Goal: Transaction & Acquisition: Obtain resource

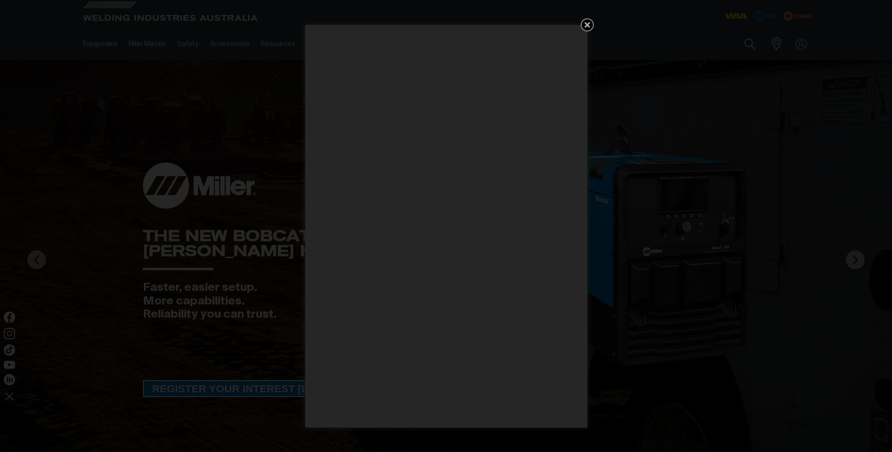
click at [588, 24] on icon "Get 5 WIA Welding Guides Free!" at bounding box center [587, 25] width 6 height 6
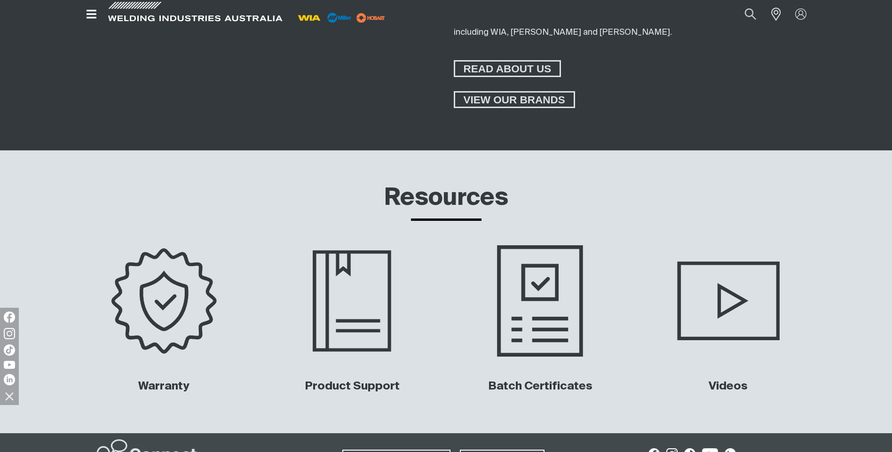
scroll to position [4279, 0]
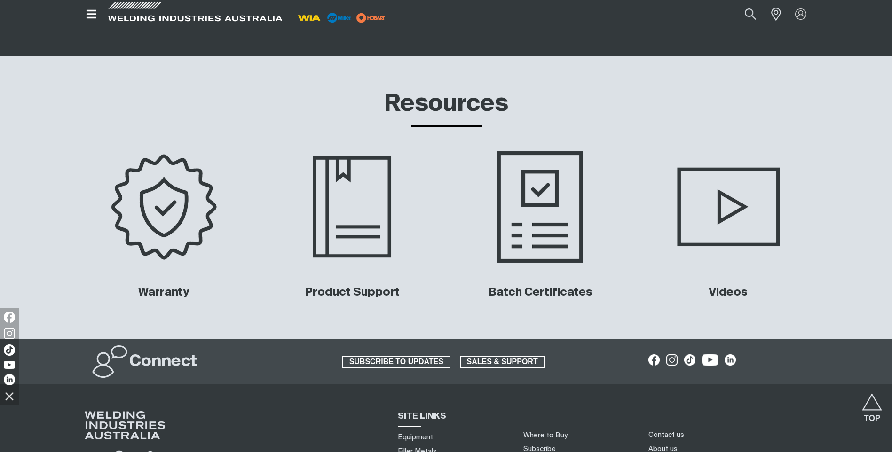
click at [554, 191] on img at bounding box center [540, 206] width 190 height 127
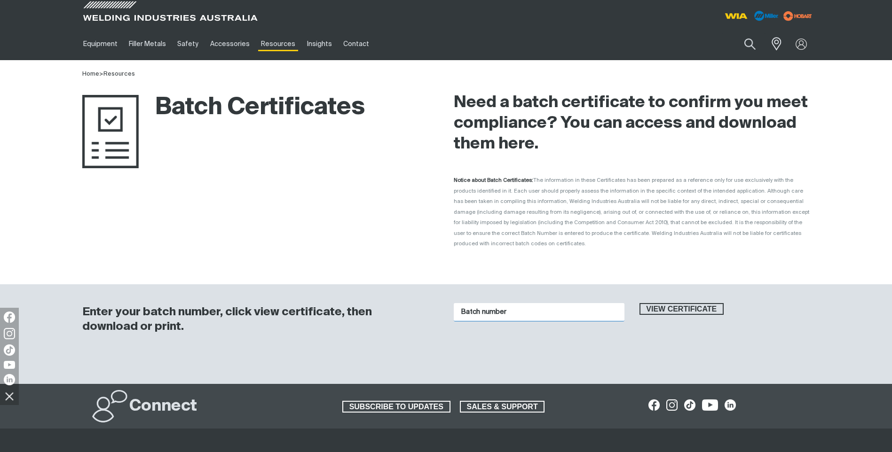
drag, startPoint x: 514, startPoint y: 301, endPoint x: 504, endPoint y: 301, distance: 10.4
click at [504, 303] on input "Batch number" at bounding box center [539, 312] width 171 height 18
drag, startPoint x: 509, startPoint y: 302, endPoint x: 460, endPoint y: 296, distance: 49.2
click at [460, 303] on input "Batch number" at bounding box center [539, 312] width 171 height 18
type input "1016618"
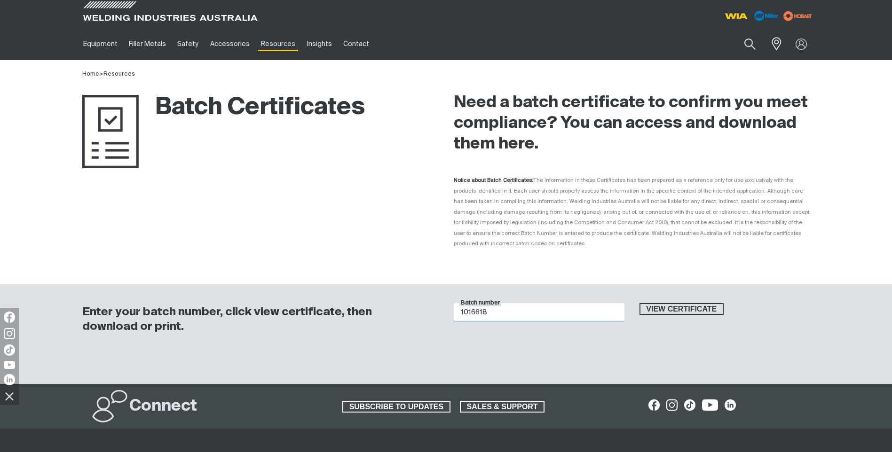
click at [639, 303] on button "View certificate" at bounding box center [681, 309] width 85 height 12
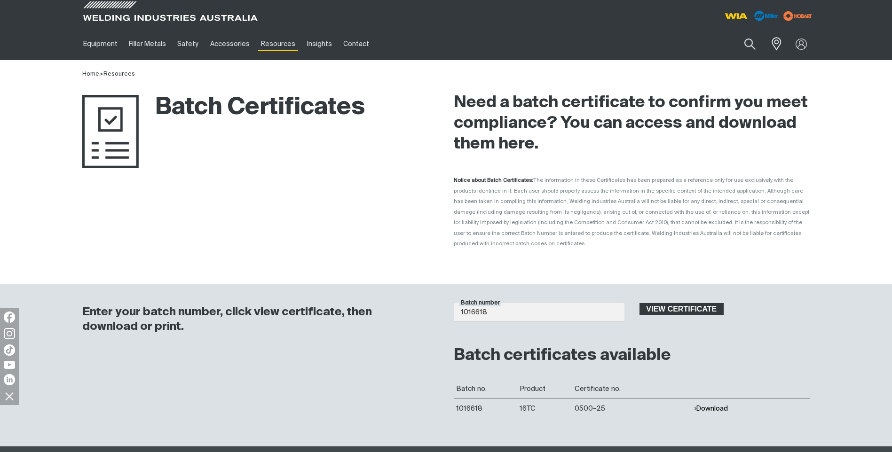
click at [654, 303] on span "View certificate" at bounding box center [681, 309] width 83 height 12
click at [686, 303] on span "View certificate" at bounding box center [681, 309] width 83 height 12
click at [715, 405] on button "Download" at bounding box center [711, 409] width 34 height 8
